Goal: Book appointment/travel/reservation

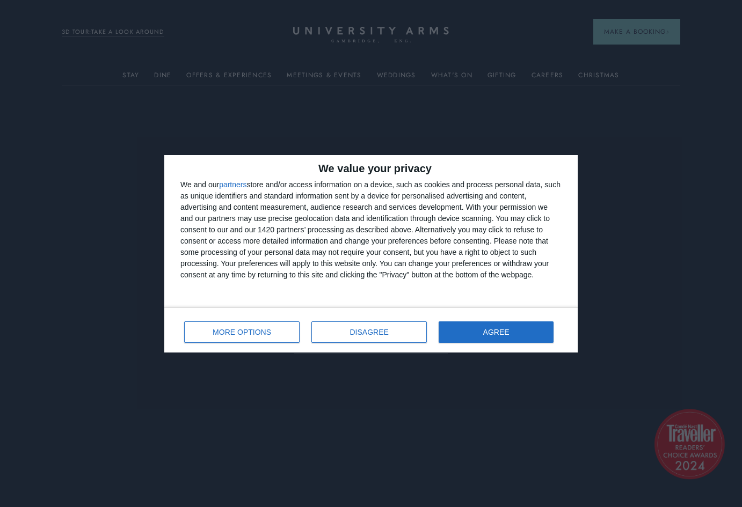
click at [509, 339] on button "AGREE" at bounding box center [495, 331] width 115 height 21
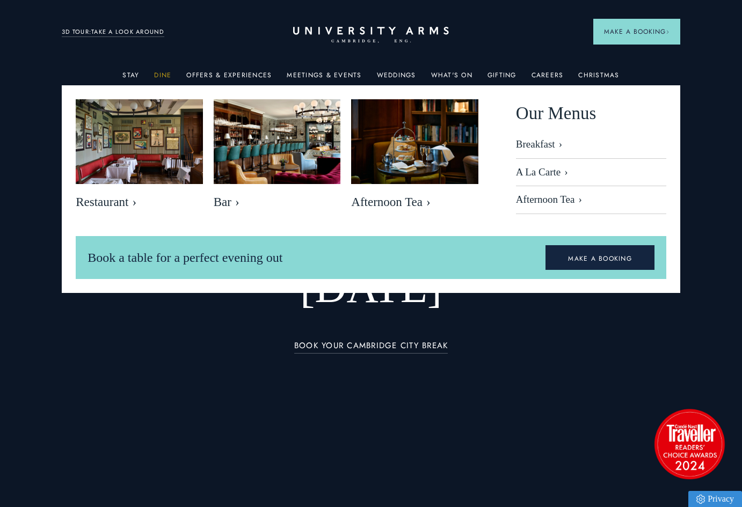
click at [160, 76] on link "Dine" at bounding box center [162, 78] width 17 height 14
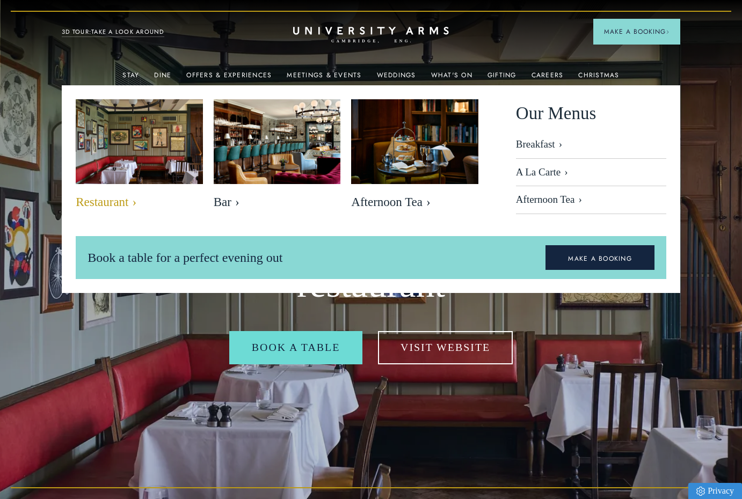
click at [151, 140] on img at bounding box center [139, 141] width 146 height 97
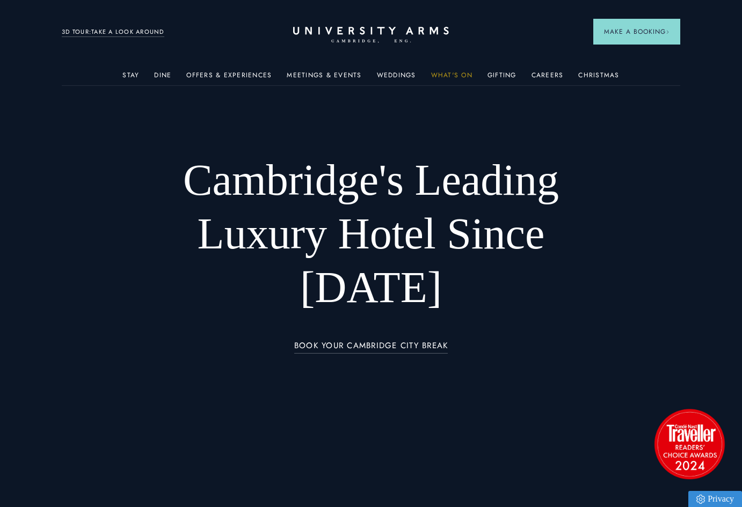
click at [446, 75] on link "What's On" at bounding box center [451, 78] width 41 height 14
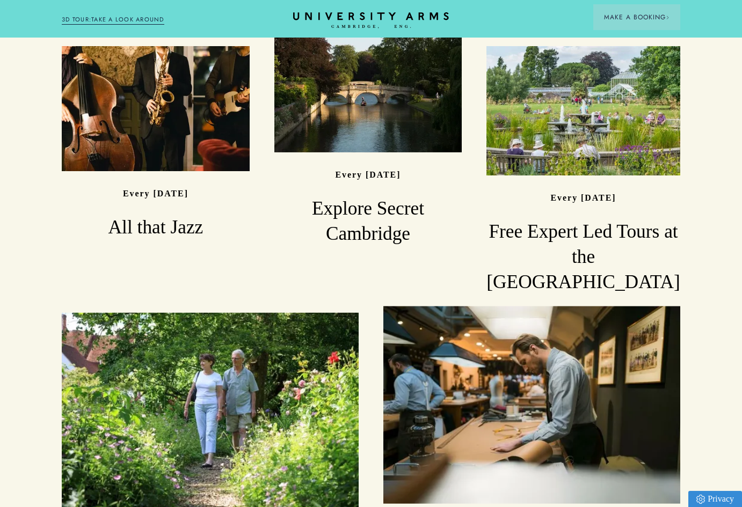
scroll to position [698, 0]
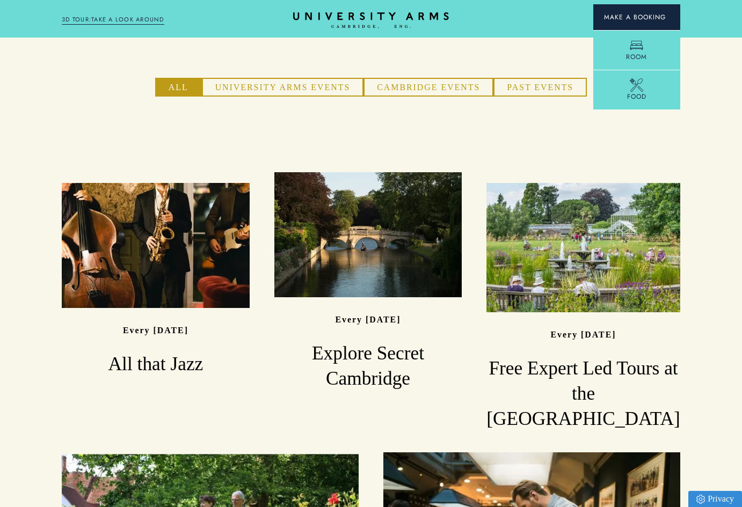
click at [604, 18] on span "Make a Booking" at bounding box center [636, 17] width 65 height 10
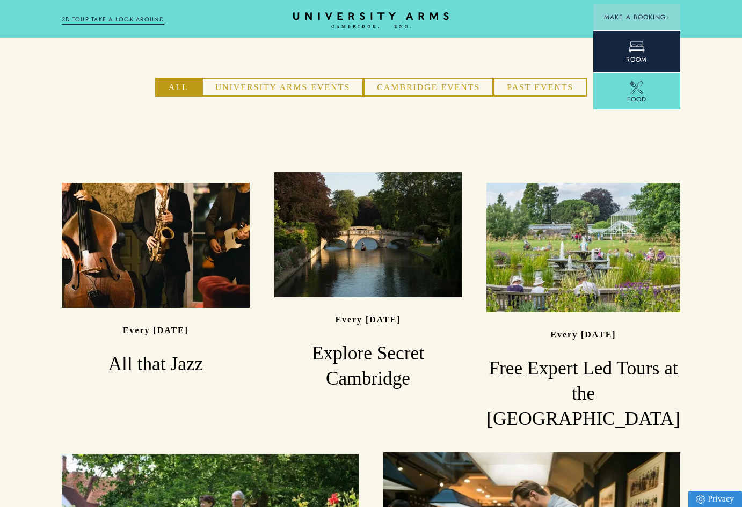
click at [610, 39] on link "Room" at bounding box center [636, 51] width 87 height 42
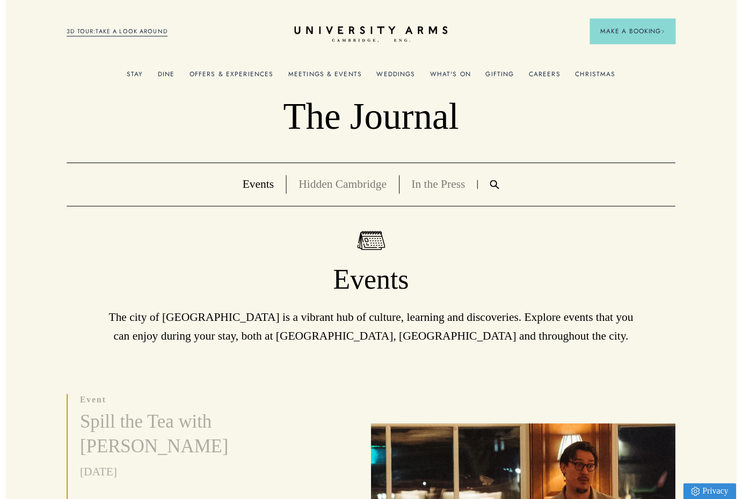
scroll to position [0, 0]
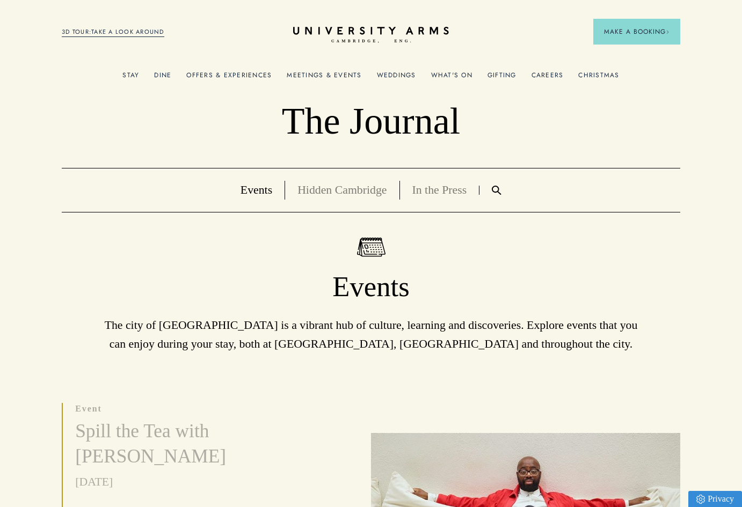
click at [210, 76] on link "Offers & Experiences" at bounding box center [228, 78] width 85 height 14
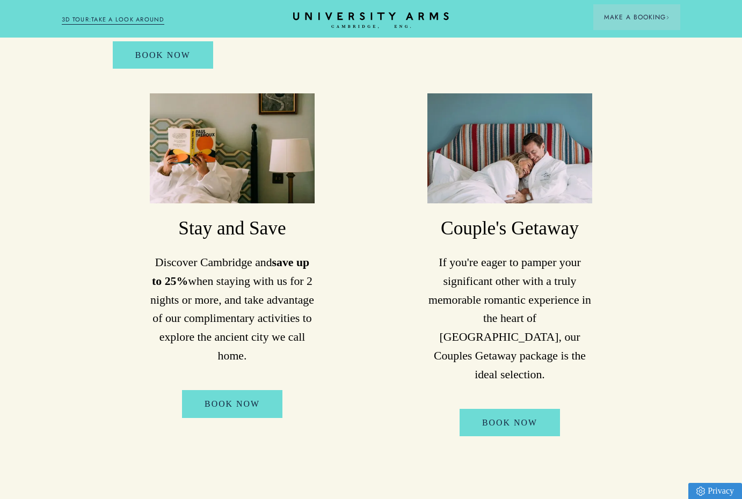
scroll to position [590, 0]
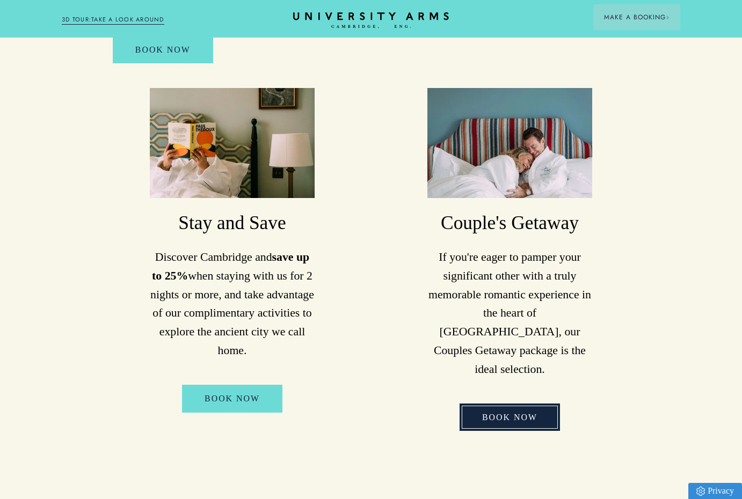
click at [505, 403] on link "Book Now" at bounding box center [509, 416] width 100 height 27
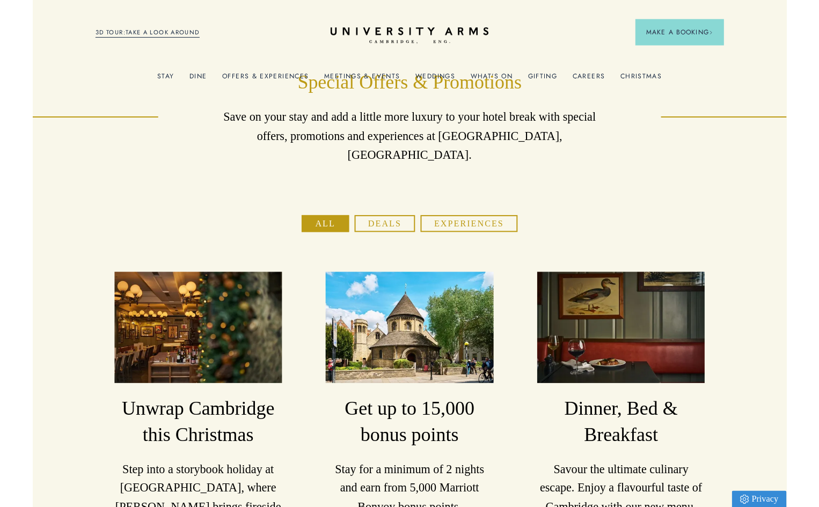
scroll to position [0, 0]
